Goal: Task Accomplishment & Management: Manage account settings

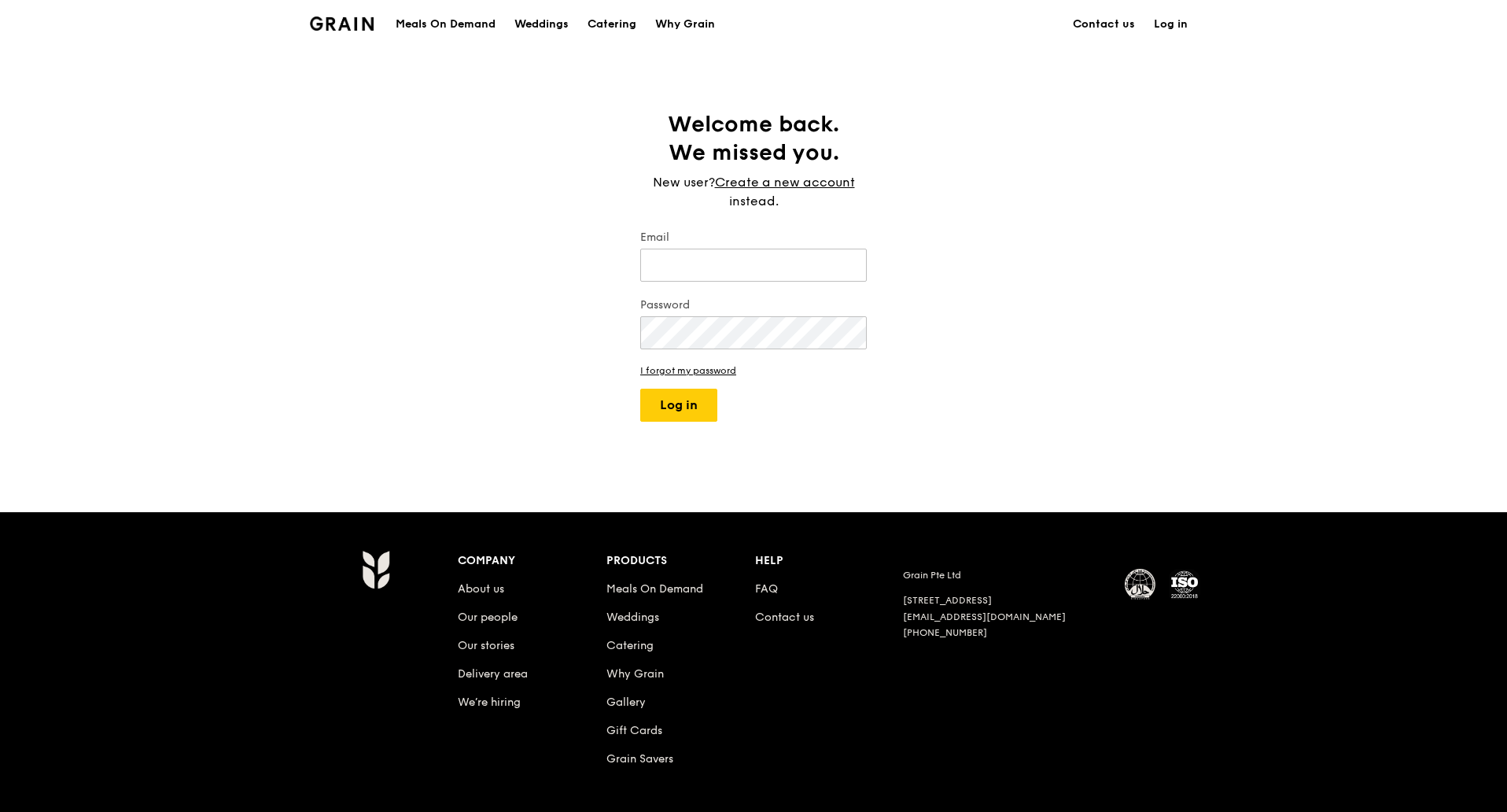
type input "[PERSON_NAME][EMAIL_ADDRESS][DOMAIN_NAME]"
click at [659, 400] on button "Log in" at bounding box center [678, 405] width 77 height 33
select select "100"
